Goal: Transaction & Acquisition: Obtain resource

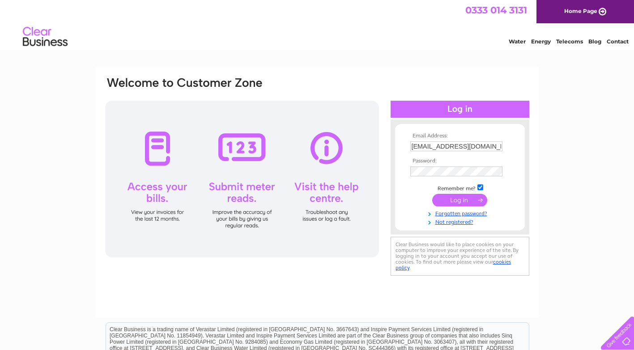
click at [432, 194] on input "submit" at bounding box center [459, 200] width 55 height 13
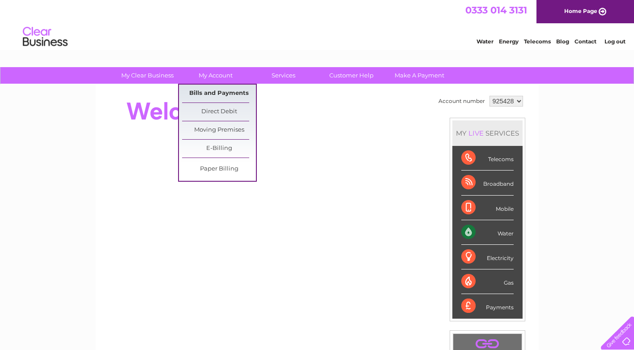
click at [211, 93] on link "Bills and Payments" at bounding box center [219, 94] width 74 height 18
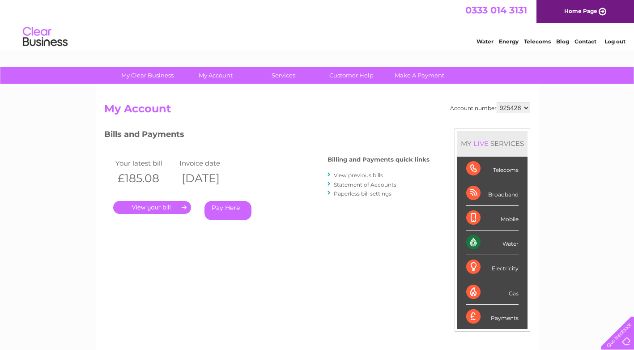
click at [153, 208] on link "." at bounding box center [152, 207] width 78 height 13
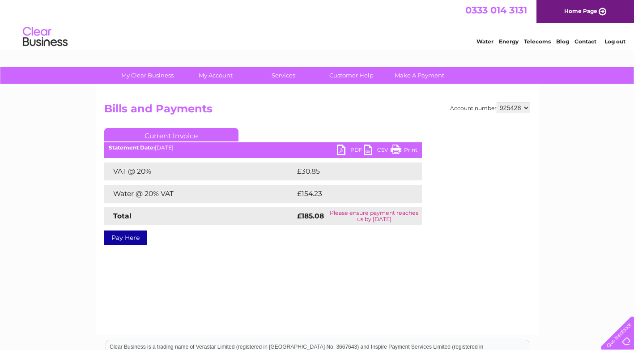
click at [350, 148] on link "PDF" at bounding box center [350, 150] width 27 height 13
